Goal: Task Accomplishment & Management: Complete application form

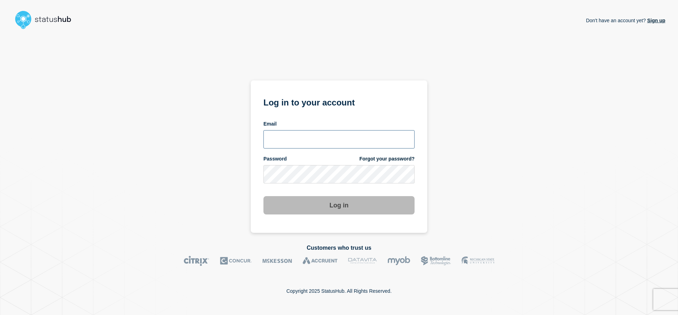
click at [333, 136] on input "email input" at bounding box center [338, 139] width 151 height 18
type input "[DATE][EMAIL_ADDRESS][DOMAIN_NAME]"
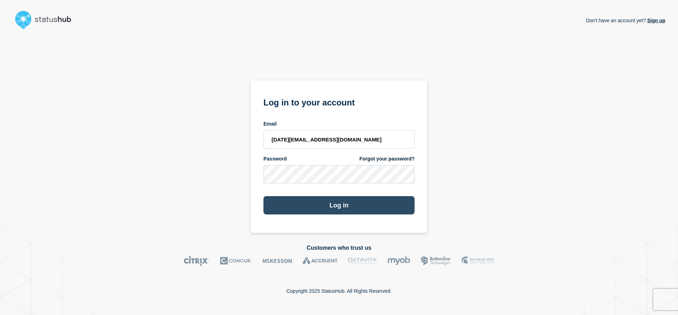
click at [337, 209] on button "Log in" at bounding box center [338, 205] width 151 height 18
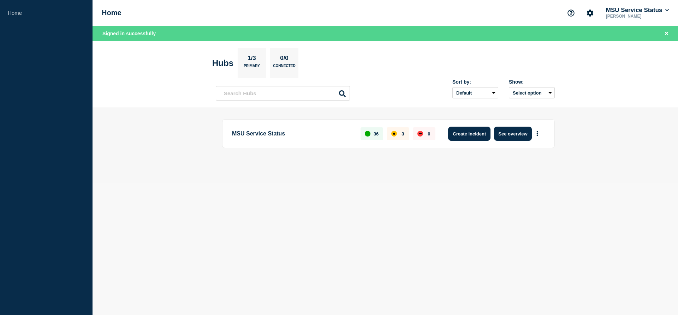
click at [471, 134] on button "Create incident" at bounding box center [469, 134] width 42 height 14
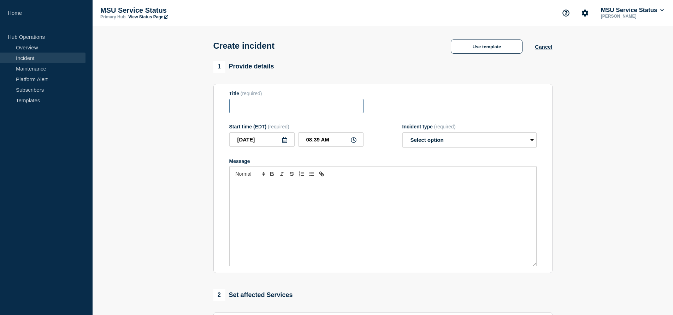
click at [272, 113] on input "Title" at bounding box center [296, 106] width 134 height 14
type input "Several Websites are Unavailable"
click at [311, 141] on input "08:39 AM" at bounding box center [330, 139] width 65 height 14
type input "07:00 AM"
click at [459, 138] on select "Select option Investigating Identified Monitoring" at bounding box center [469, 140] width 134 height 16
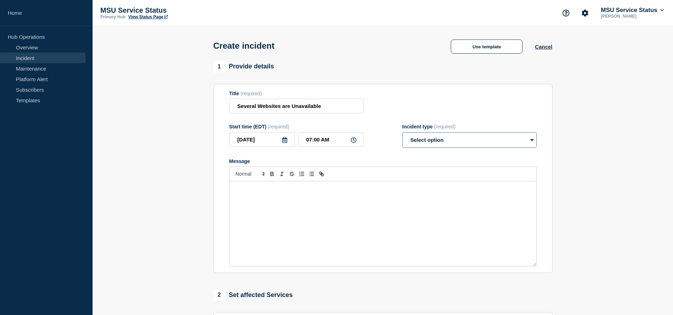
select select "investigating"
click at [402, 134] on select "Select option Investigating Identified Monitoring" at bounding box center [469, 140] width 134 height 16
click at [244, 207] on div "Message" at bounding box center [383, 224] width 307 height 85
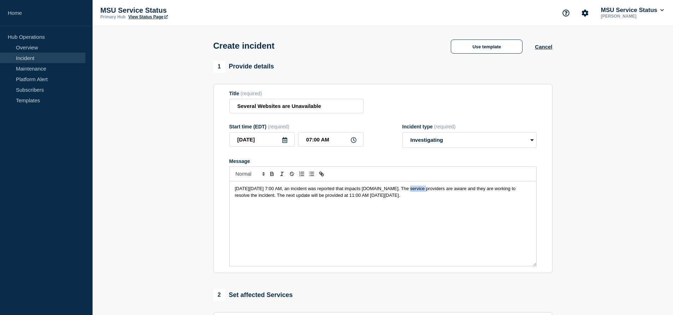
drag, startPoint x: 404, startPoint y: 190, endPoint x: 425, endPoint y: 191, distance: 21.5
click at [425, 191] on span "[DATE][DATE] 7:00 AM, an incident was reported that impacts [DOMAIN_NAME]. The …" at bounding box center [376, 192] width 282 height 12
click at [474, 199] on p "[DATE][DATE] 7:00 AM, an incident was reported that impacts several websites. T…" at bounding box center [383, 192] width 296 height 13
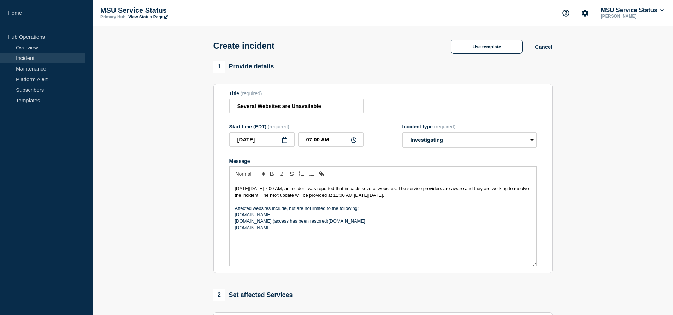
click at [314, 222] on p "[DOMAIN_NAME] (access has been restored)[DOMAIN_NAME]" at bounding box center [383, 221] width 296 height 6
click at [315, 224] on p "[DOMAIN_NAME] (access has been restored)[DOMAIN_NAME]" at bounding box center [383, 221] width 296 height 6
drag, startPoint x: 323, startPoint y: 222, endPoint x: 258, endPoint y: 223, distance: 65.0
click at [258, 223] on p "[DOMAIN_NAME] (access has been restored)" at bounding box center [383, 221] width 296 height 6
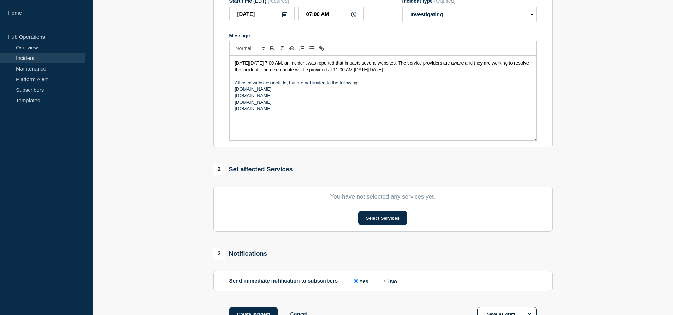
scroll to position [133, 0]
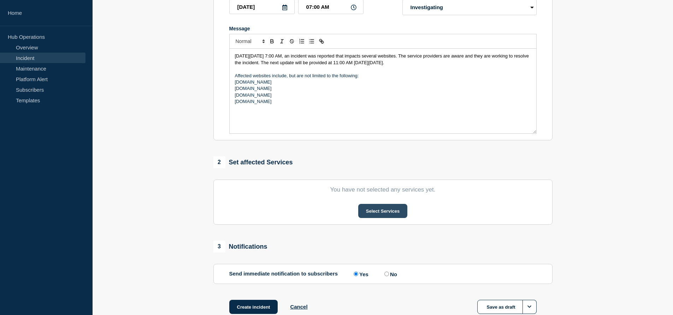
click at [373, 213] on button "Select Services" at bounding box center [382, 211] width 49 height 14
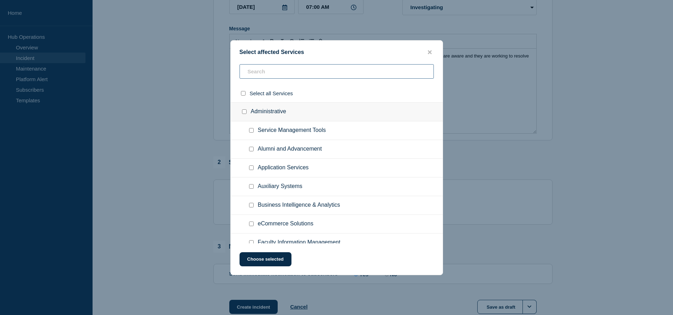
click at [287, 71] on input "text" at bounding box center [336, 71] width 194 height 14
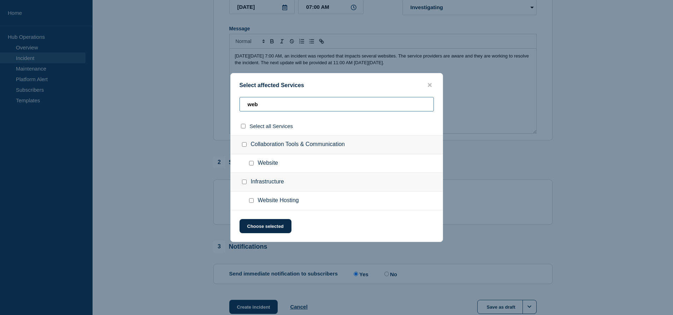
type input "web"
click at [258, 163] on span "Website" at bounding box center [268, 163] width 20 height 7
click at [252, 162] on input "Website checkbox" at bounding box center [251, 163] width 5 height 5
checkbox input "true"
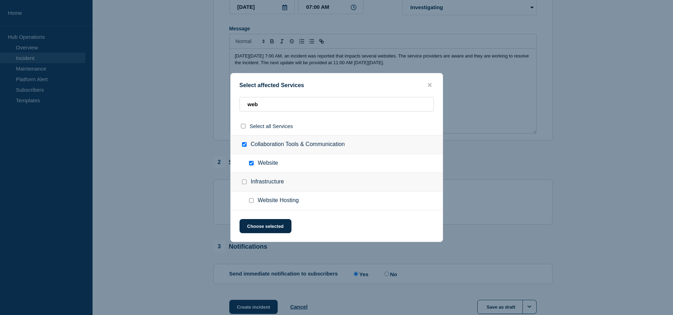
click at [251, 205] on ul "Website Hosting" at bounding box center [337, 201] width 212 height 19
click at [251, 202] on input "Website Hosting checkbox" at bounding box center [251, 200] width 5 height 5
checkbox input "true"
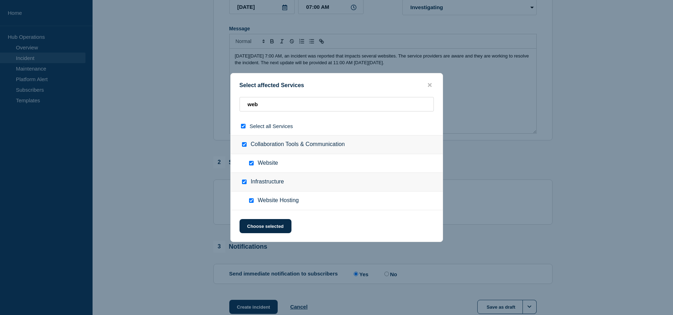
click at [244, 143] on div at bounding box center [246, 144] width 10 height 7
click at [243, 144] on input "Collaboration Tools & Communication checkbox" at bounding box center [244, 144] width 5 height 5
checkbox input "false"
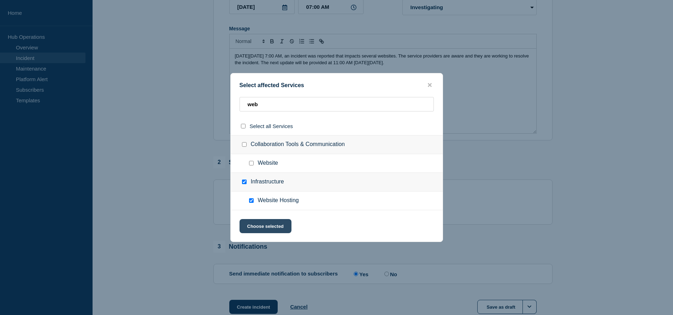
click at [262, 226] on button "Choose selected" at bounding box center [265, 226] width 52 height 14
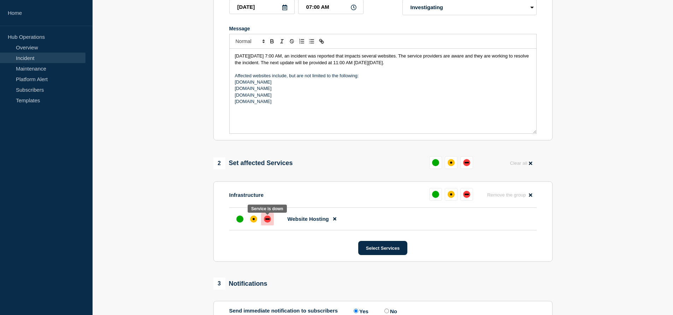
click at [267, 223] on div "down" at bounding box center [267, 219] width 7 height 7
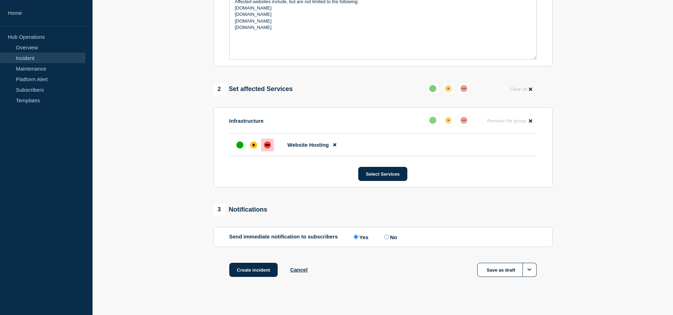
scroll to position [217, 0]
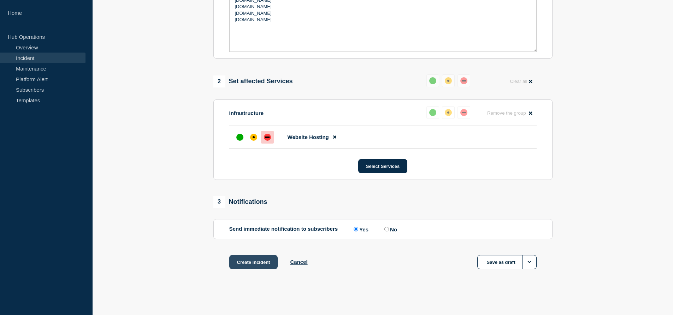
click at [244, 265] on button "Create incident" at bounding box center [253, 262] width 49 height 14
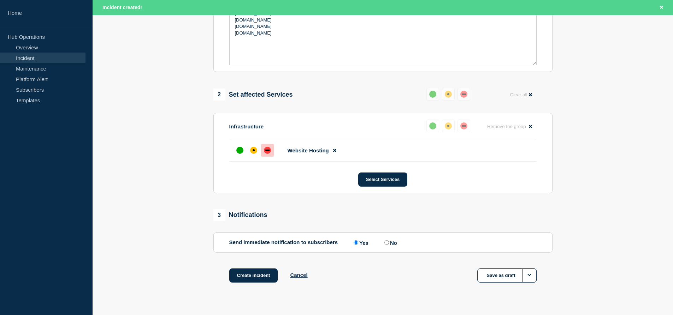
scroll to position [231, 0]
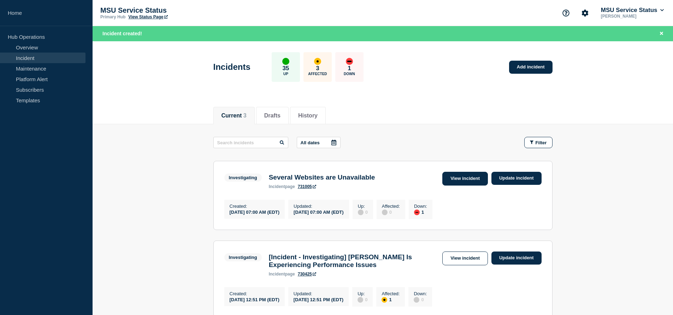
click at [462, 179] on link "View incident" at bounding box center [465, 179] width 46 height 14
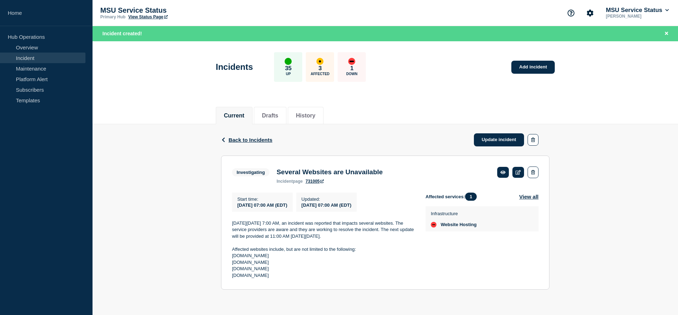
click at [312, 184] on link "731005" at bounding box center [315, 181] width 18 height 5
